Goal: Task Accomplishment & Management: Manage account settings

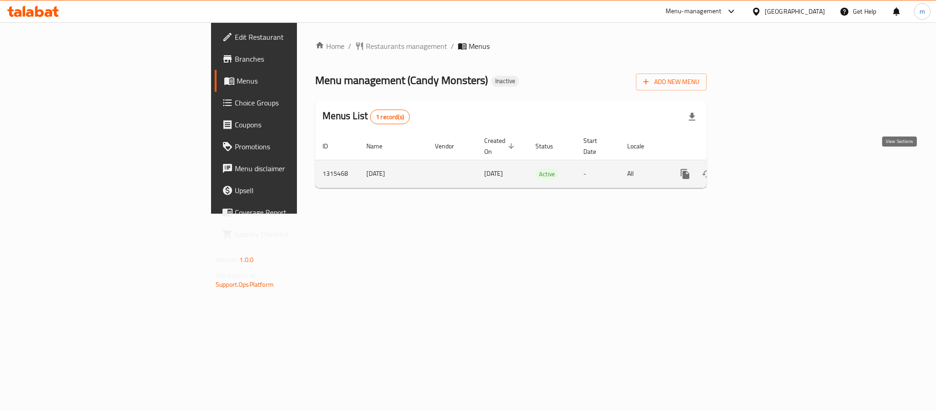
click at [756, 168] on icon "enhanced table" at bounding box center [750, 173] width 11 height 11
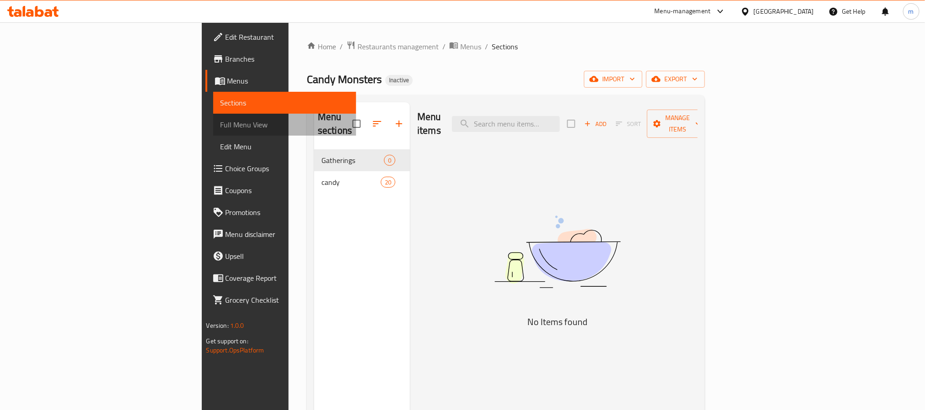
click at [221, 126] on span "Full Menu View" at bounding box center [285, 124] width 128 height 11
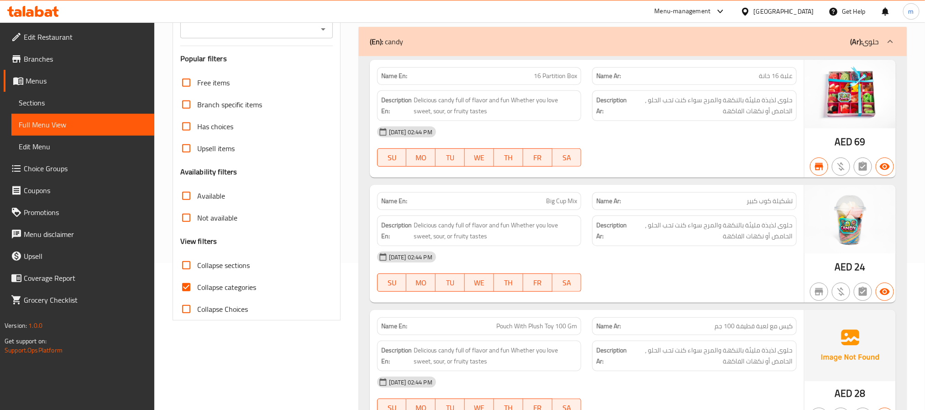
scroll to position [205, 0]
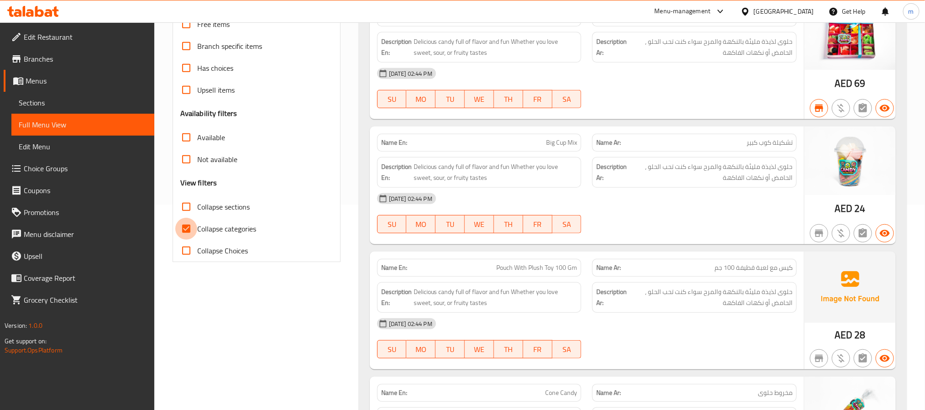
click at [184, 231] on input "Collapse categories" at bounding box center [186, 229] width 22 height 22
checkbox input "false"
click at [184, 211] on input "Collapse sections" at bounding box center [186, 207] width 22 height 22
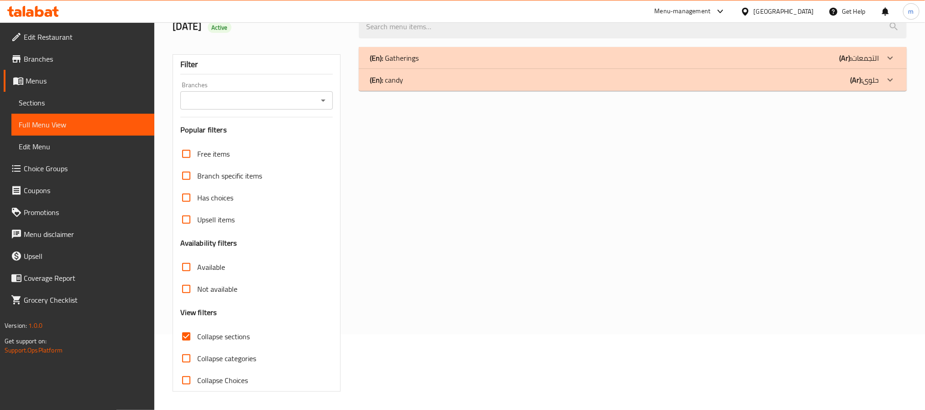
scroll to position [77, 0]
click at [191, 333] on input "Collapse sections" at bounding box center [186, 337] width 22 height 22
checkbox input "false"
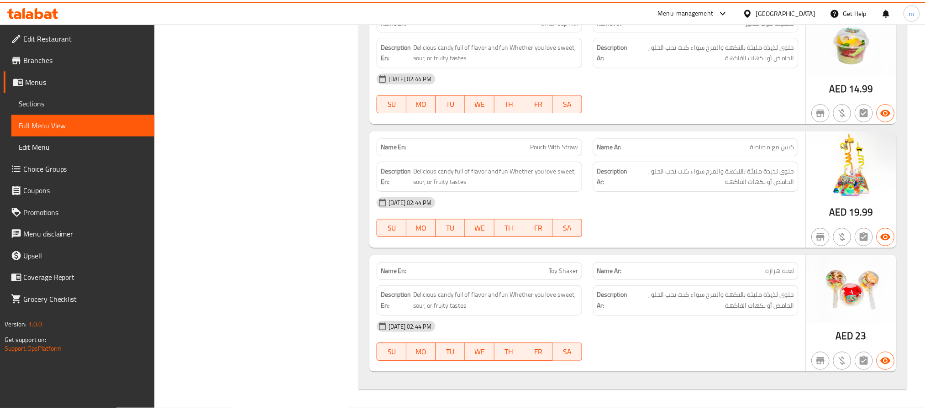
scroll to position [0, 0]
